Goal: Book appointment/travel/reservation

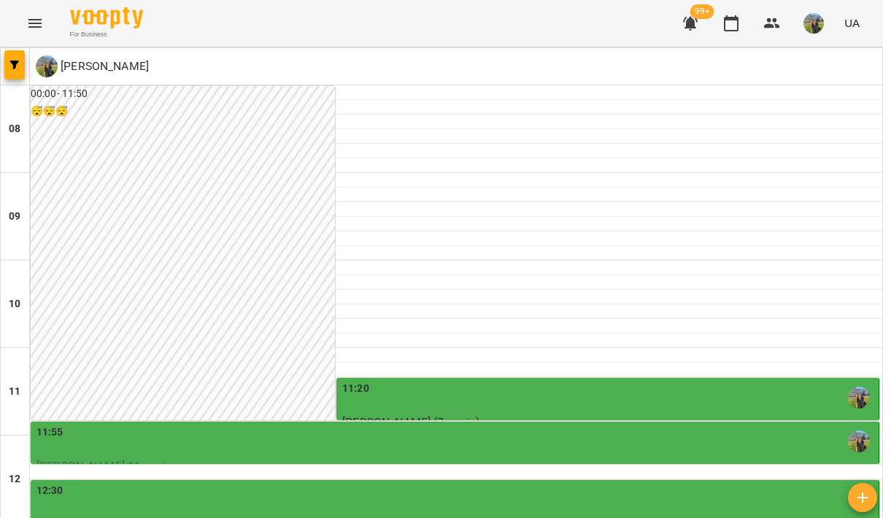
scroll to position [422, 0]
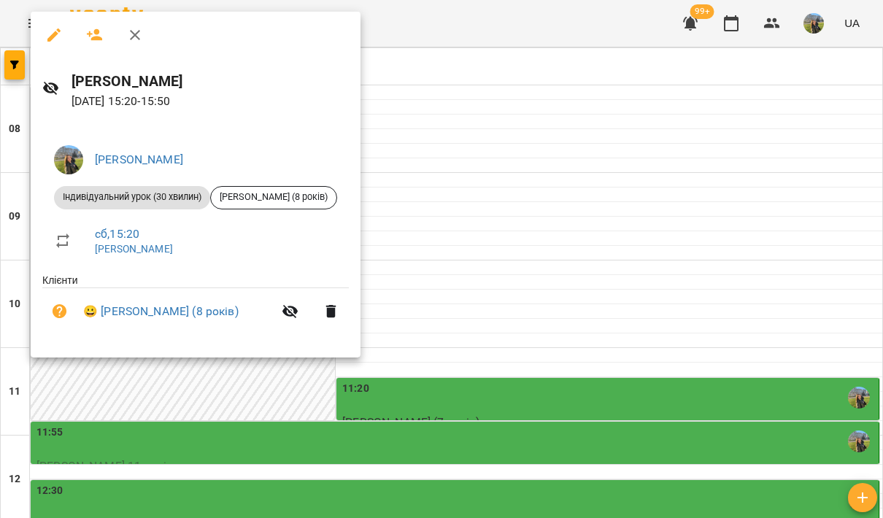
click at [542, 156] on div at bounding box center [441, 259] width 883 height 518
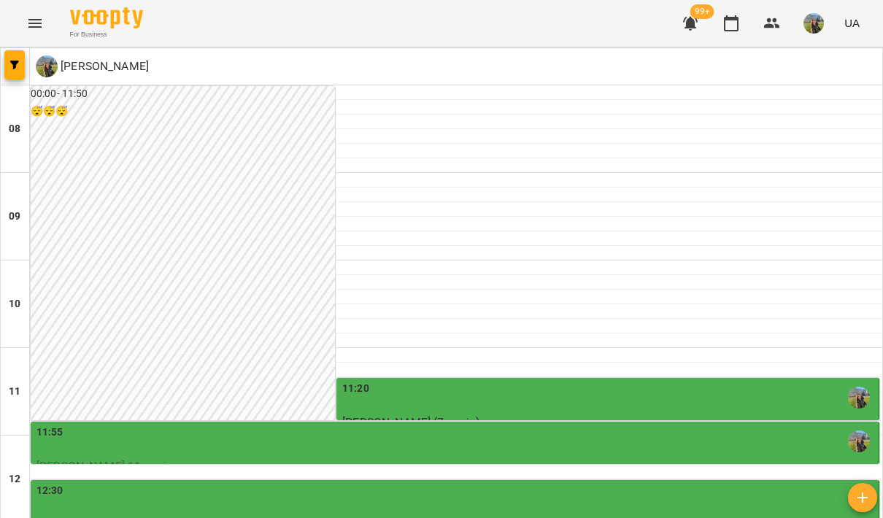
scroll to position [472, 0]
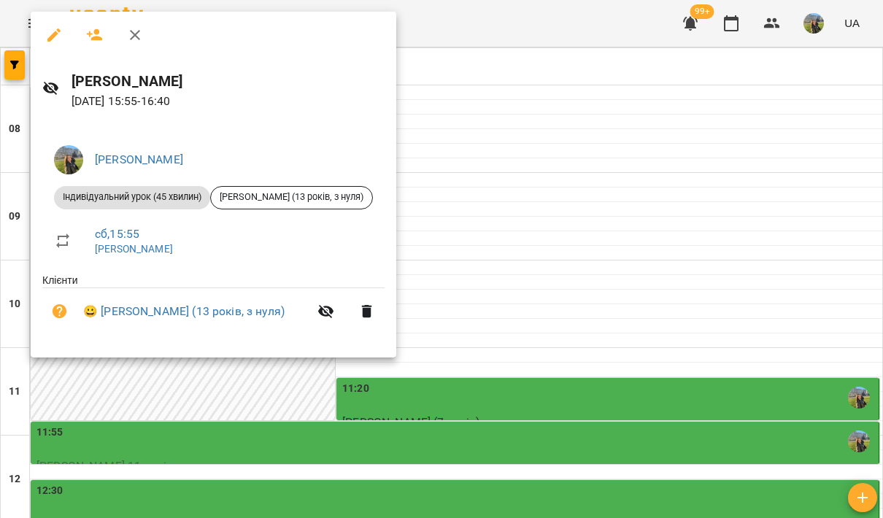
click at [465, 365] on div at bounding box center [441, 259] width 883 height 518
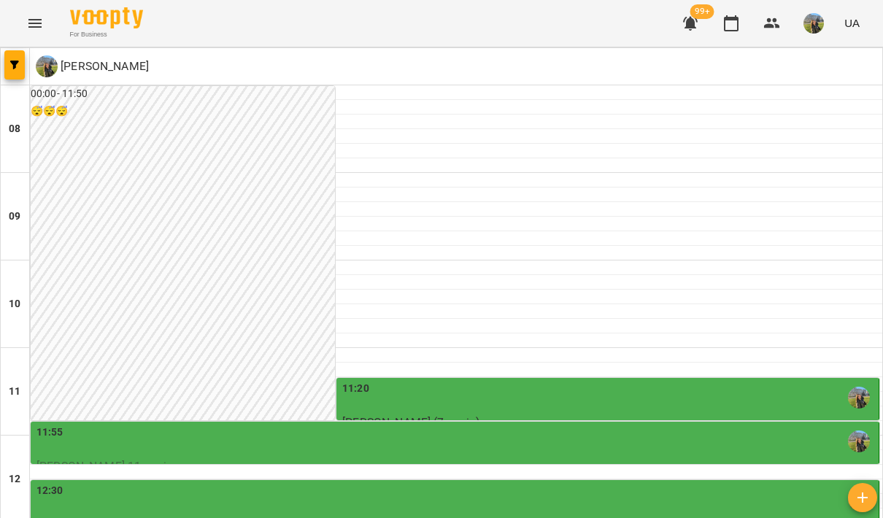
scroll to position [540, 0]
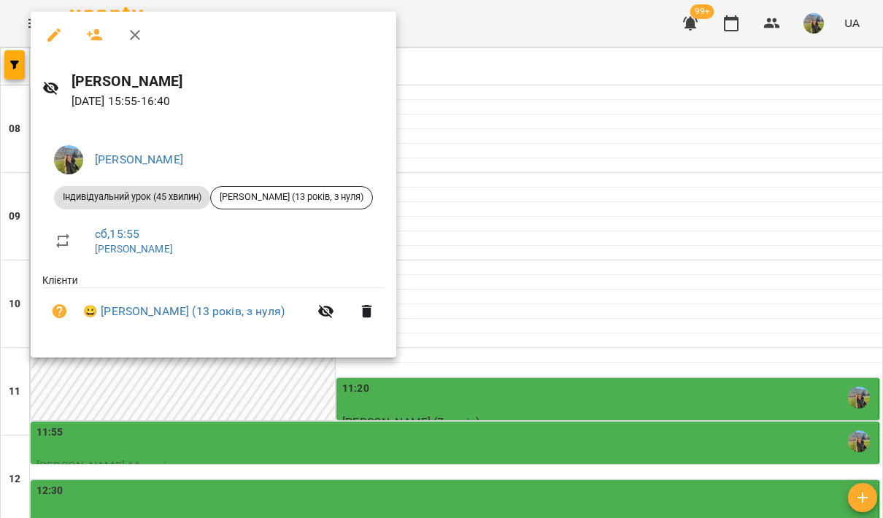
click at [502, 318] on div at bounding box center [441, 259] width 883 height 518
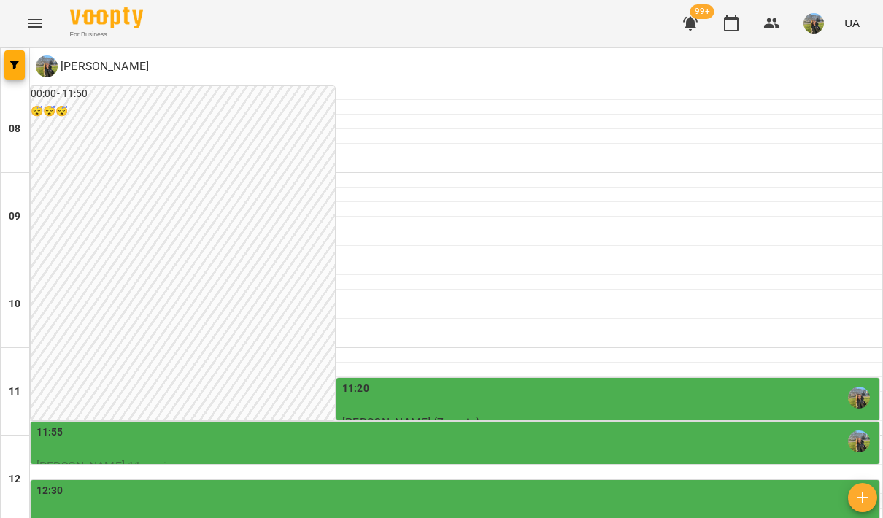
scroll to position [487, 0]
type input "**********"
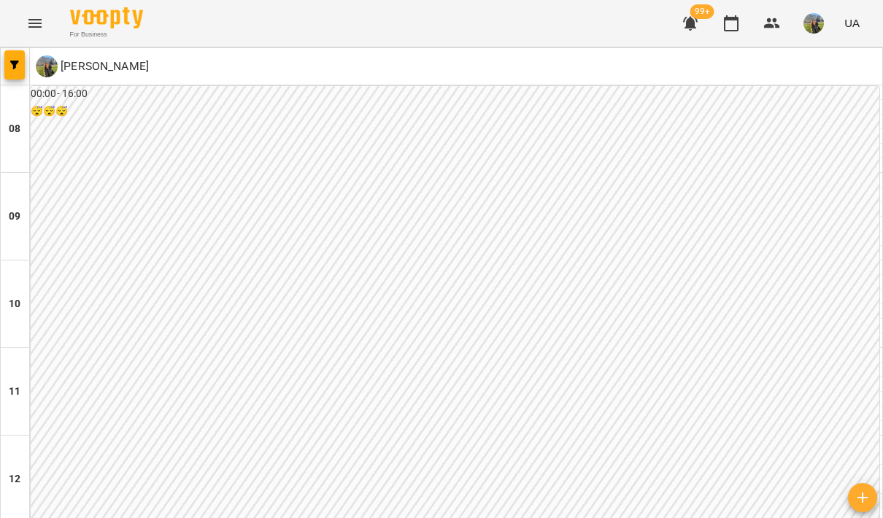
scroll to position [709, 0]
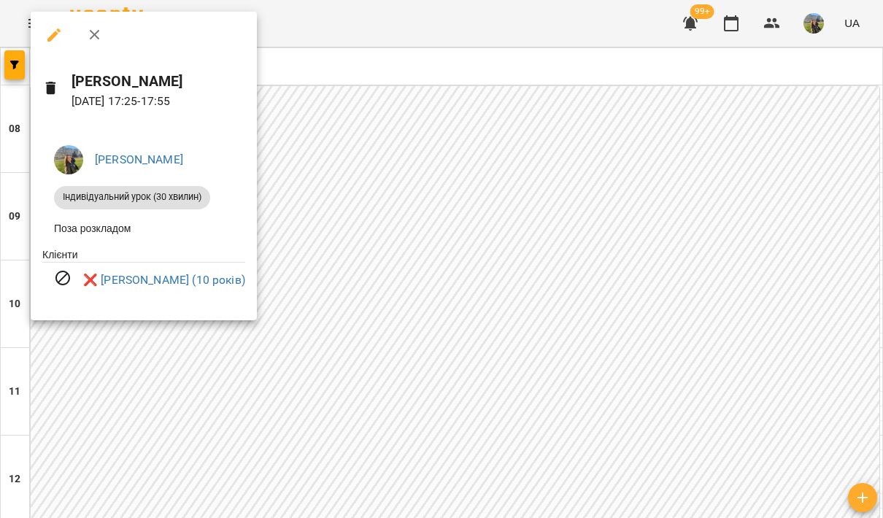
click at [463, 188] on div at bounding box center [441, 259] width 883 height 518
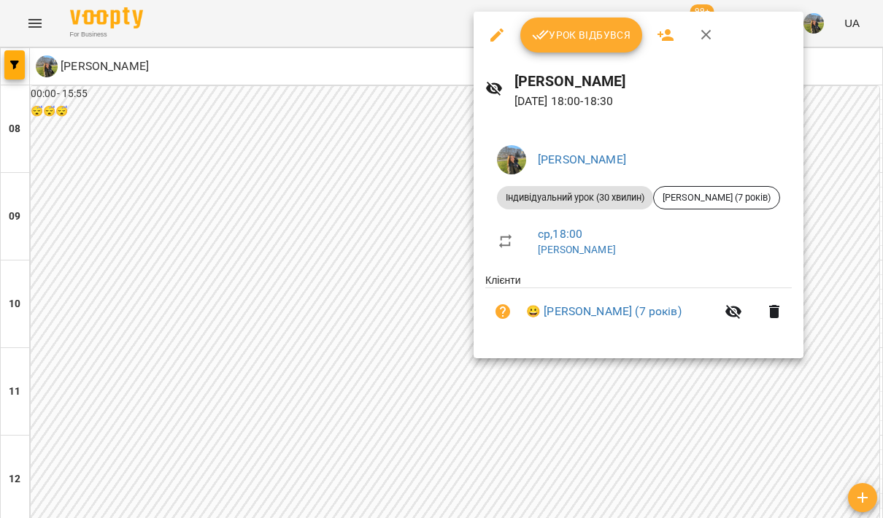
click at [382, 288] on div at bounding box center [441, 259] width 883 height 518
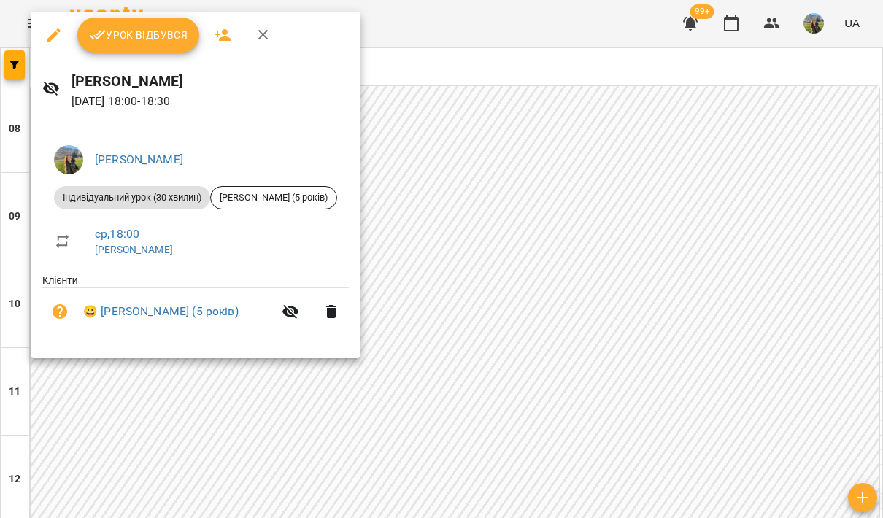
click at [486, 213] on div at bounding box center [441, 259] width 883 height 518
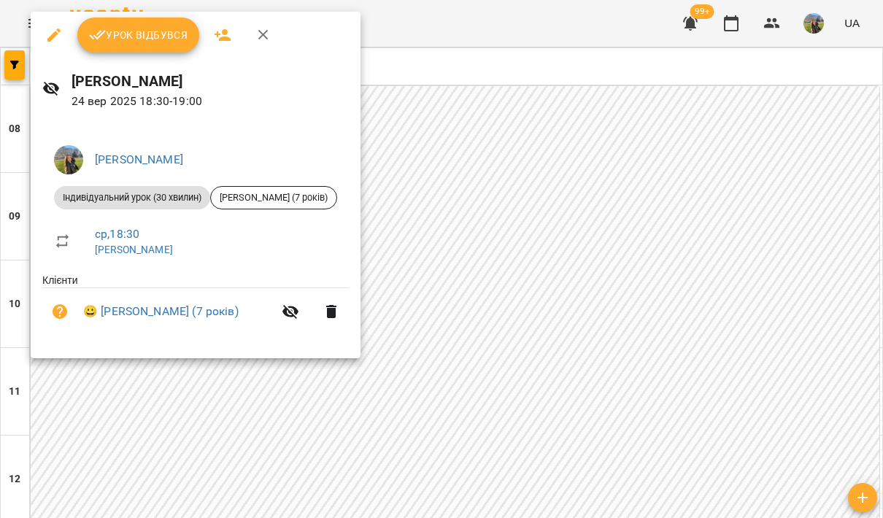
click at [514, 220] on div at bounding box center [441, 259] width 883 height 518
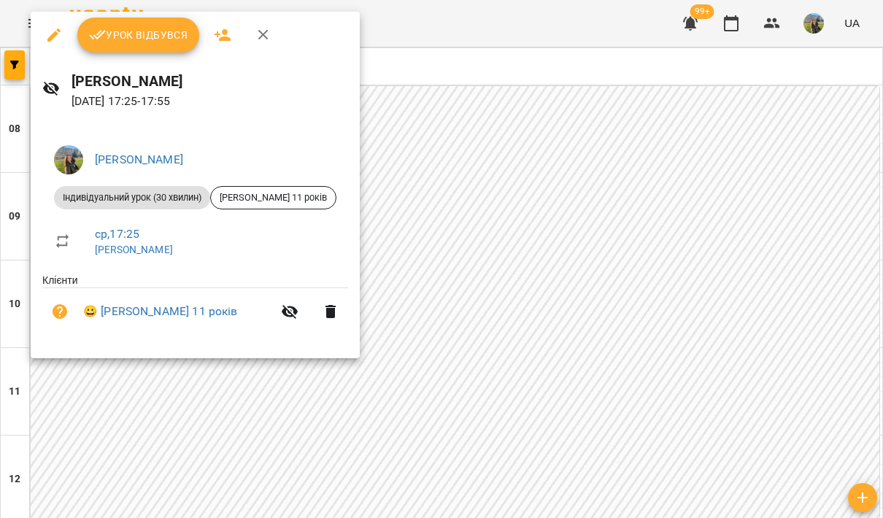
click at [533, 150] on div at bounding box center [441, 259] width 883 height 518
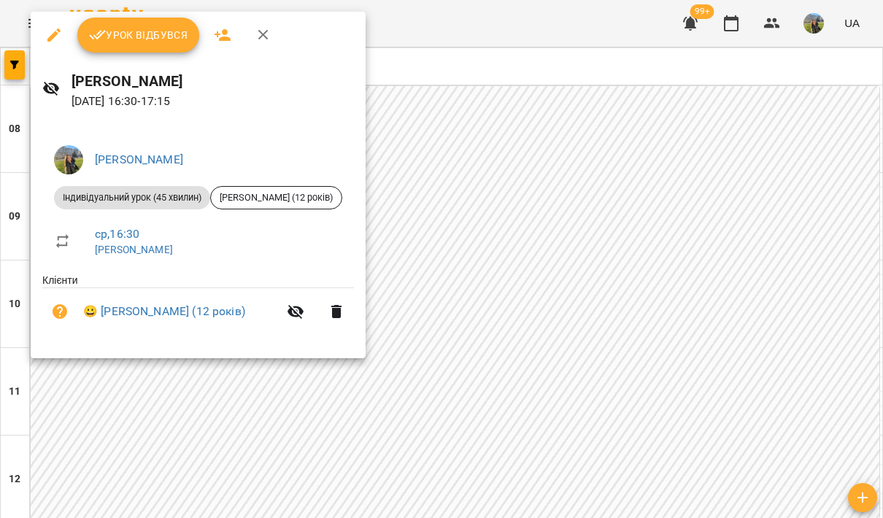
click at [549, 186] on div at bounding box center [441, 259] width 883 height 518
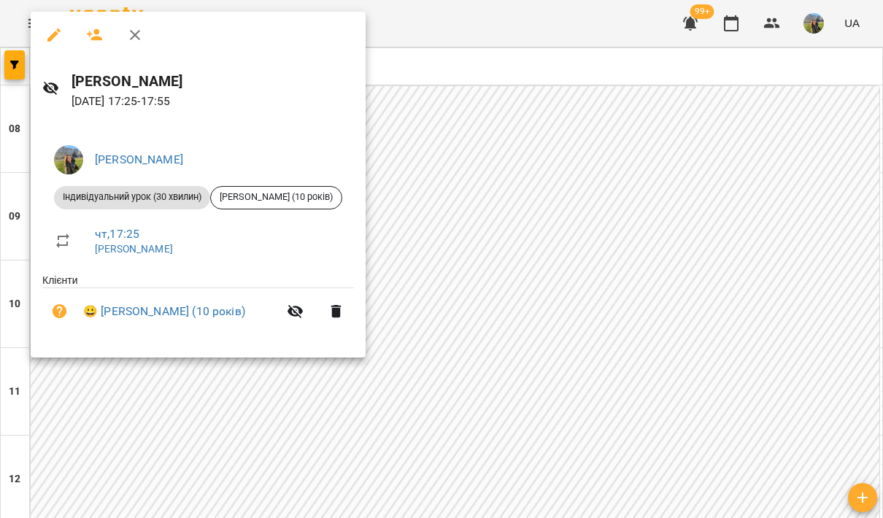
click at [515, 313] on div at bounding box center [441, 259] width 883 height 518
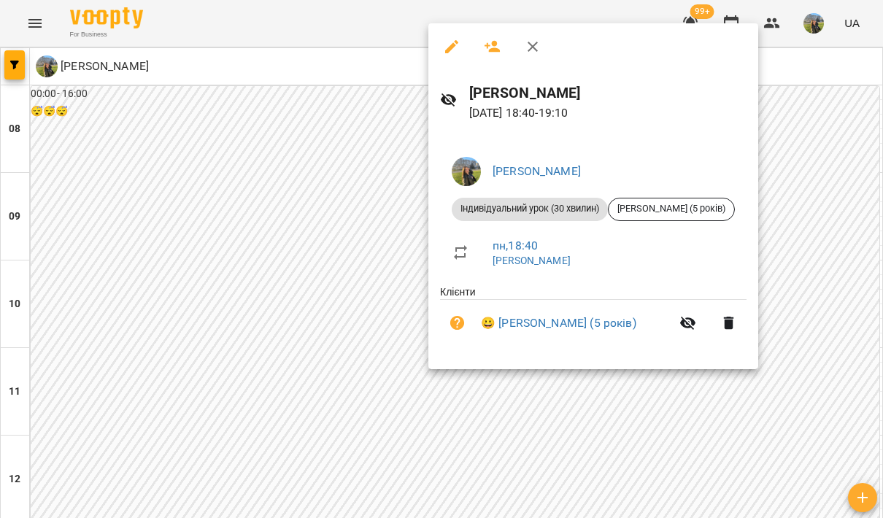
click at [283, 356] on div at bounding box center [441, 259] width 883 height 518
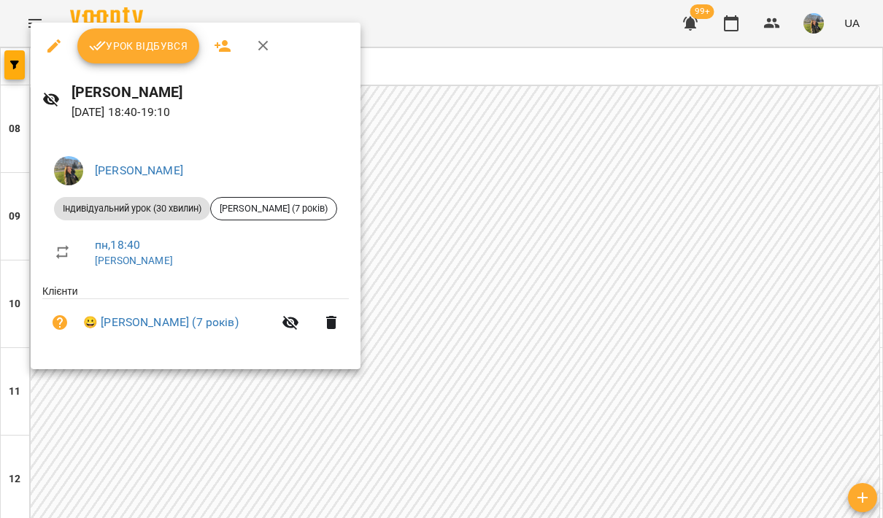
click at [454, 266] on div at bounding box center [441, 259] width 883 height 518
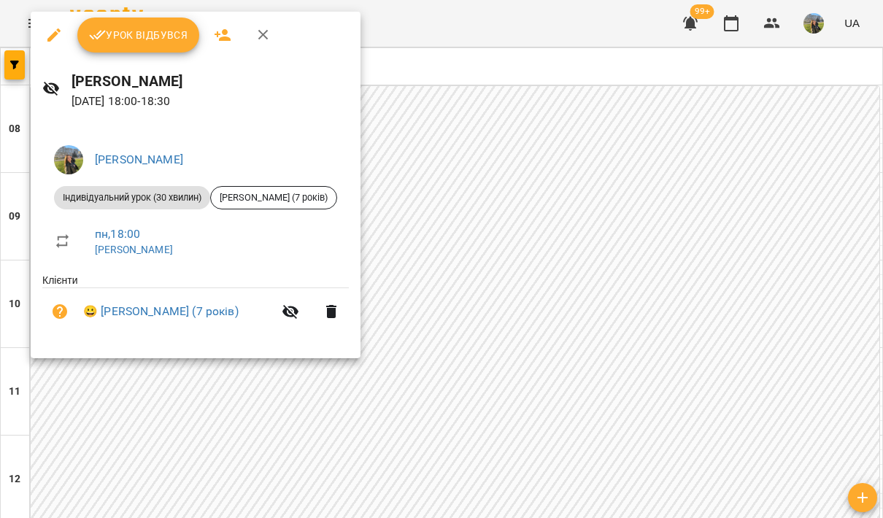
click at [491, 275] on div at bounding box center [441, 259] width 883 height 518
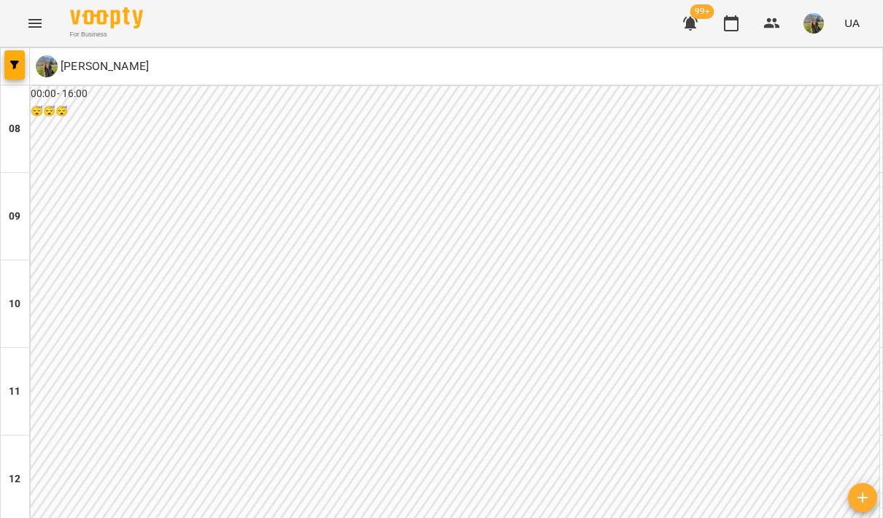
scroll to position [667, 0]
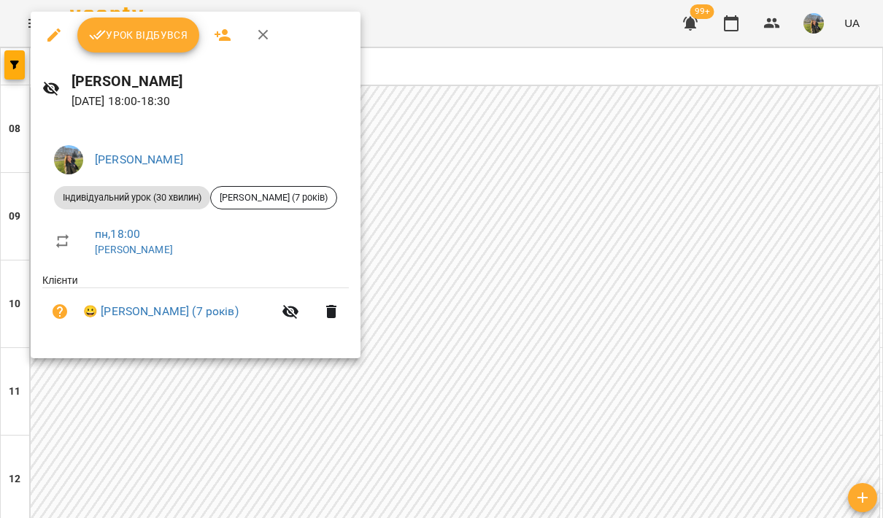
click at [508, 285] on div at bounding box center [441, 259] width 883 height 518
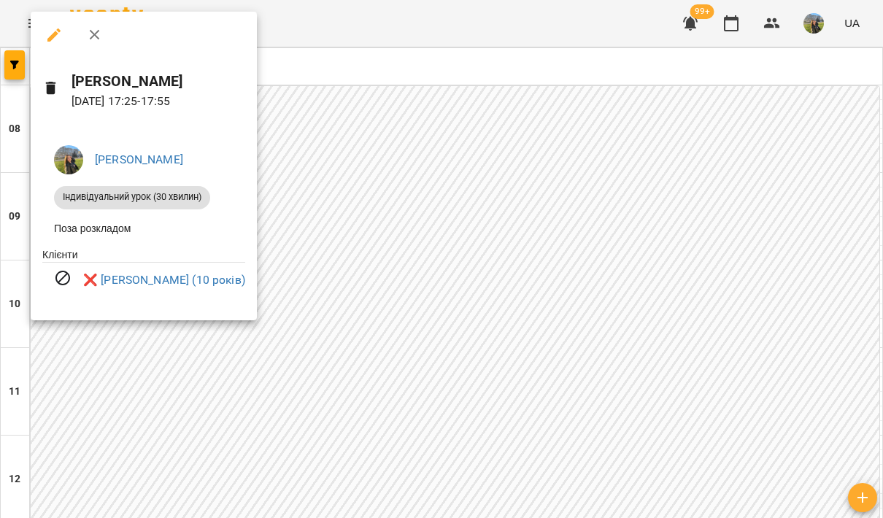
click at [488, 202] on div at bounding box center [441, 259] width 883 height 518
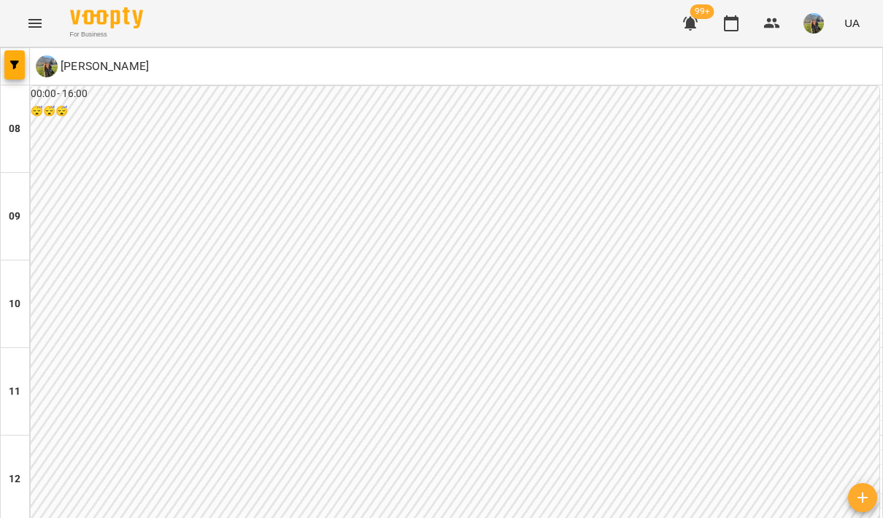
scroll to position [632, 0]
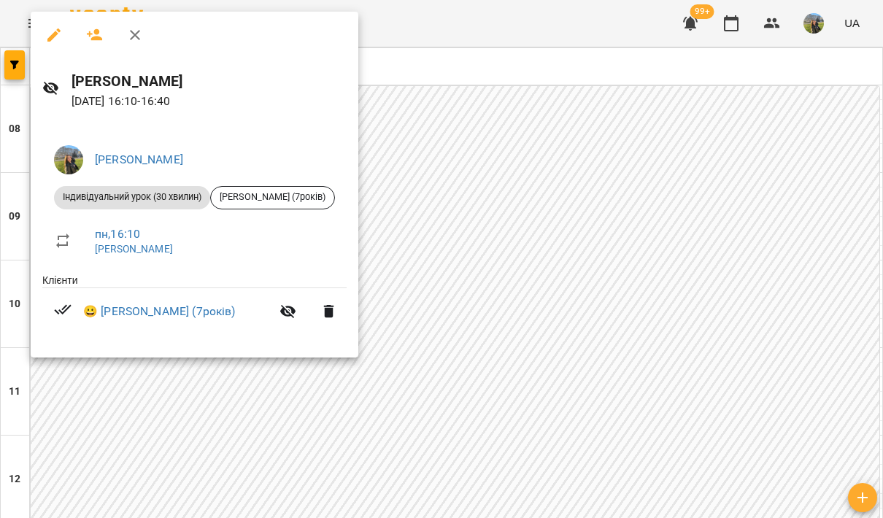
click at [525, 234] on div at bounding box center [441, 259] width 883 height 518
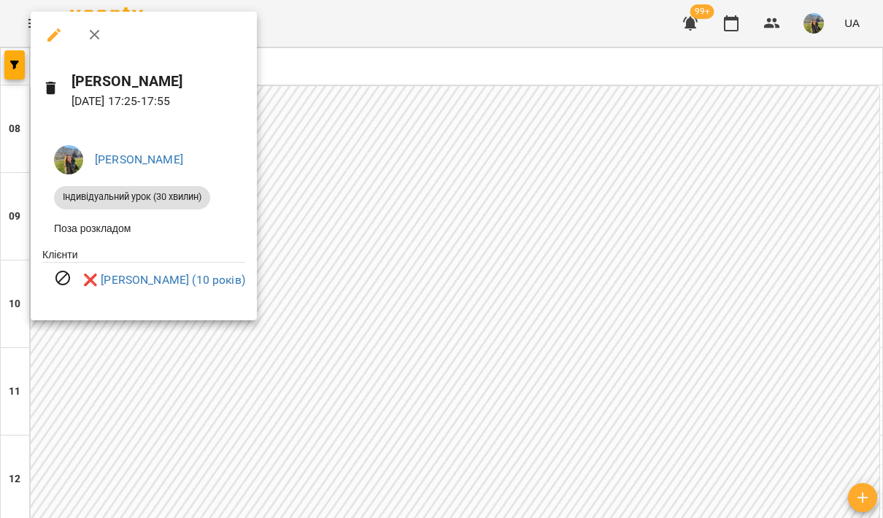
click at [522, 223] on div at bounding box center [441, 259] width 883 height 518
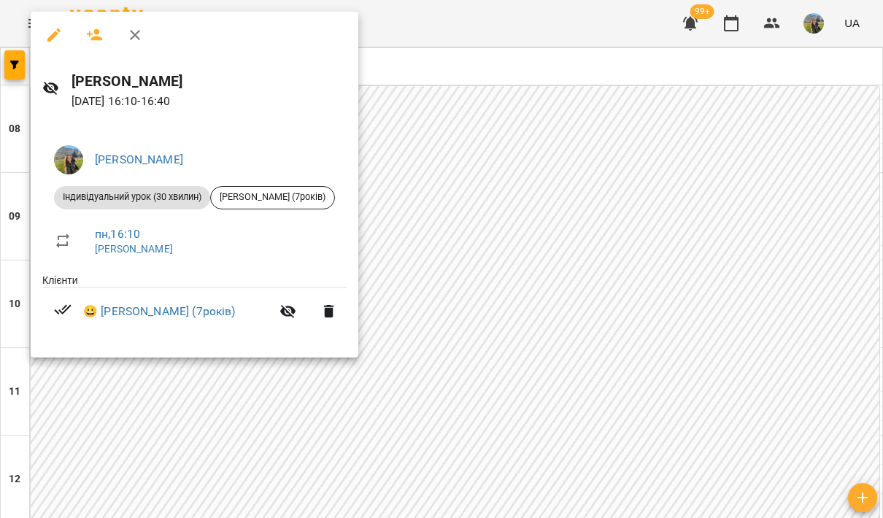
click at [523, 224] on div at bounding box center [441, 259] width 883 height 518
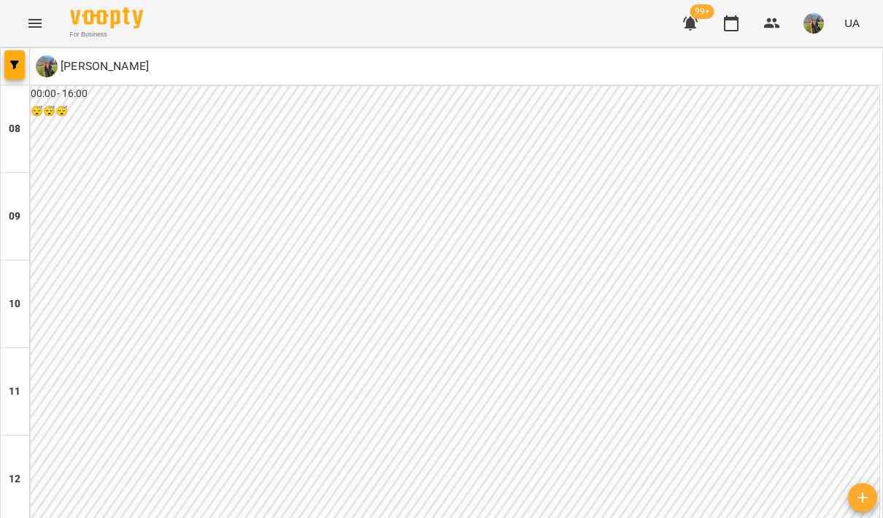
type input "**********"
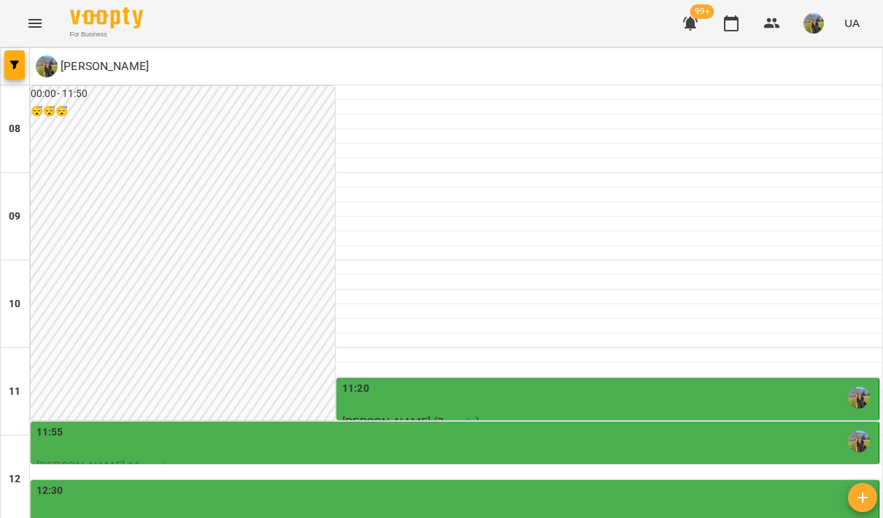
scroll to position [506, 0]
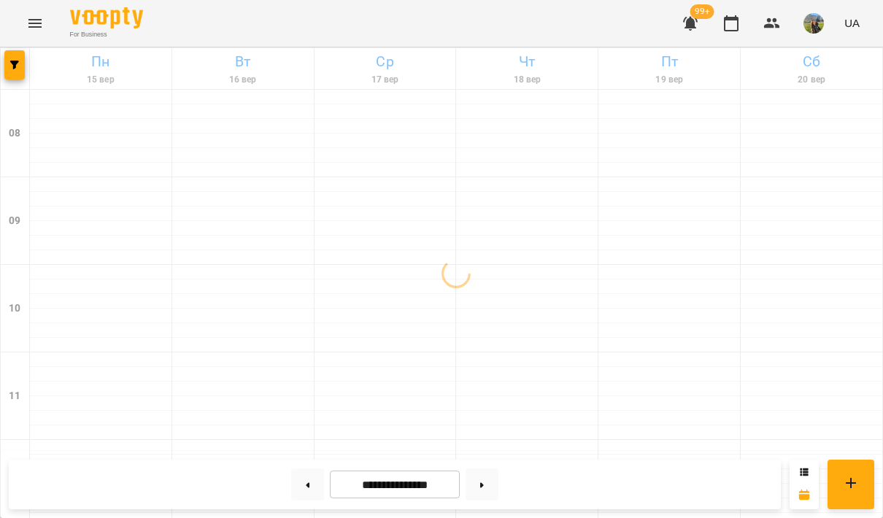
click at [35, 17] on icon "Menu" at bounding box center [35, 24] width 18 height 18
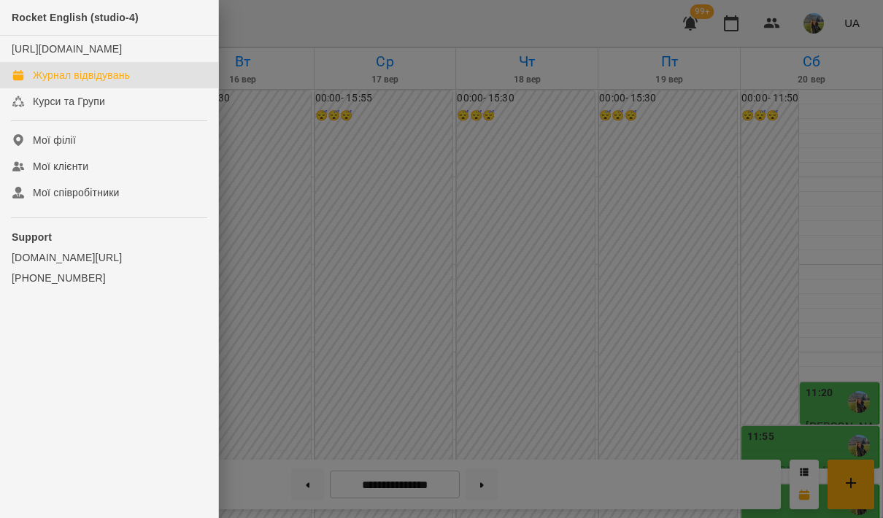
click at [359, 117] on div at bounding box center [441, 259] width 883 height 518
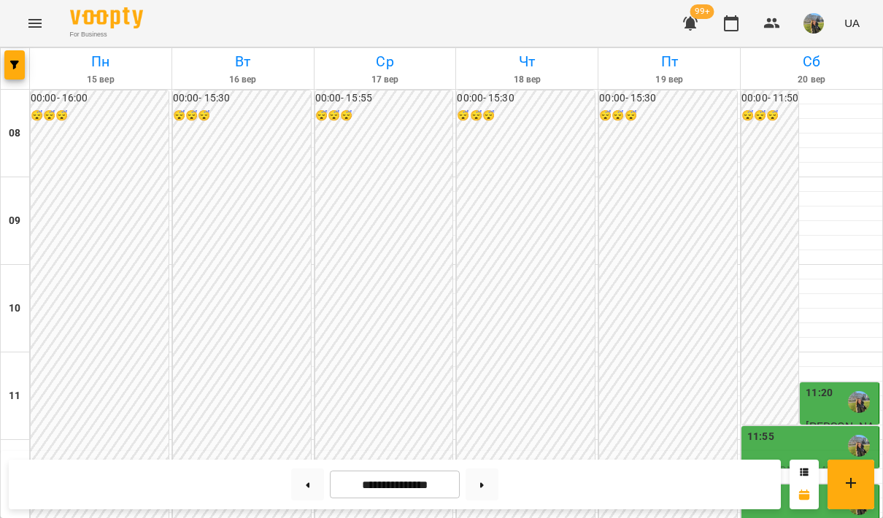
scroll to position [513, 0]
click at [10, 63] on icon "button" at bounding box center [14, 65] width 9 height 9
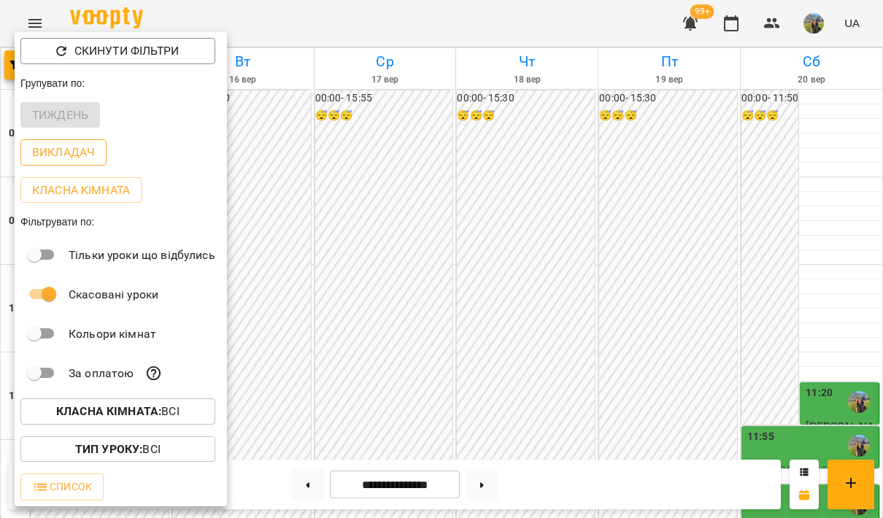
click at [64, 161] on p "Викладач" at bounding box center [63, 153] width 63 height 18
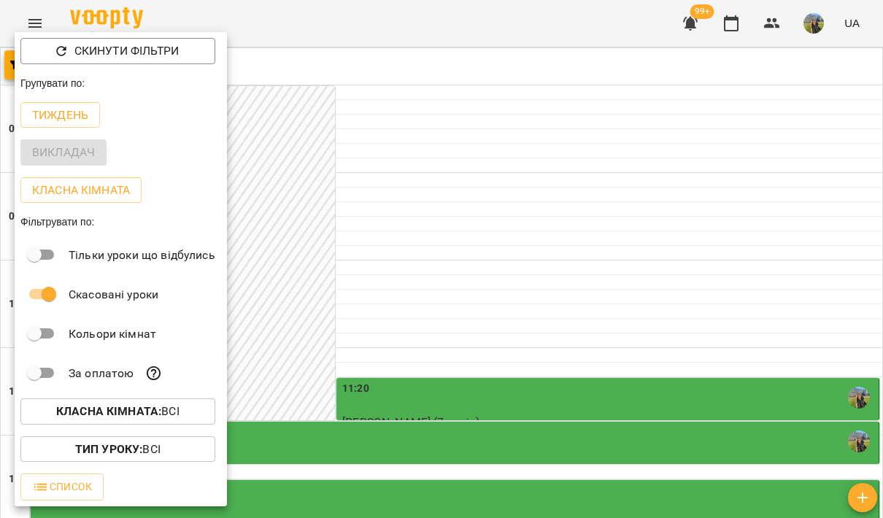
click at [443, 196] on div at bounding box center [441, 259] width 883 height 518
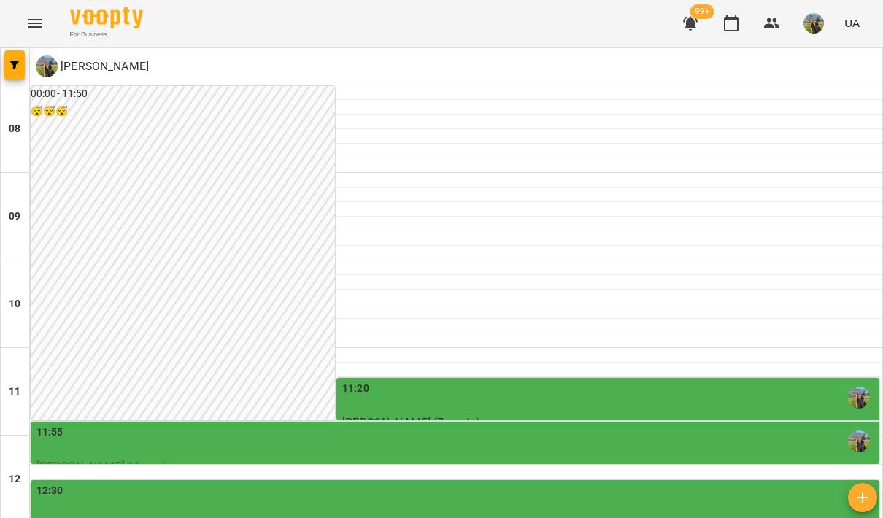
scroll to position [488, 0]
